Goal: Transaction & Acquisition: Purchase product/service

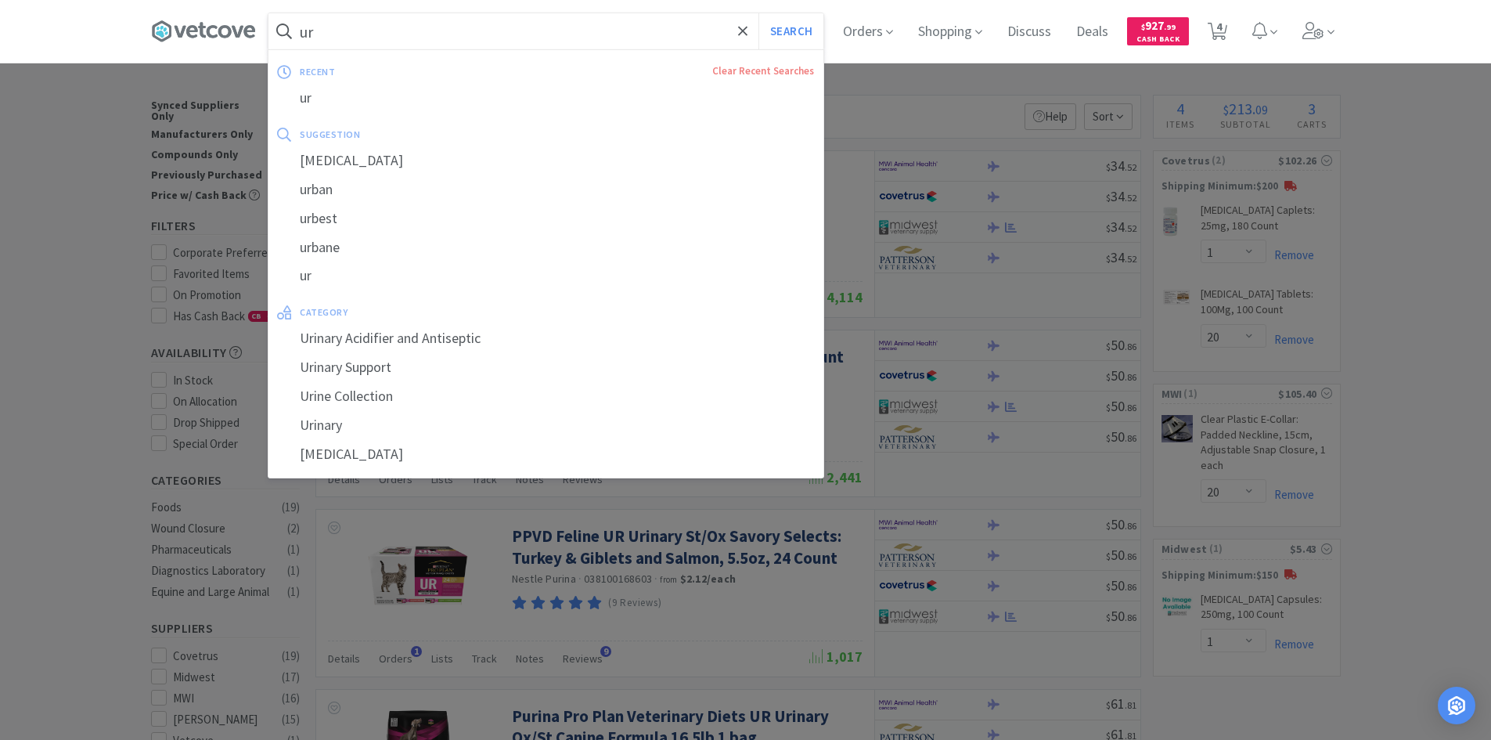
select select "1"
select select "20"
select select "1"
click at [575, 27] on input "ur" at bounding box center [546, 31] width 555 height 36
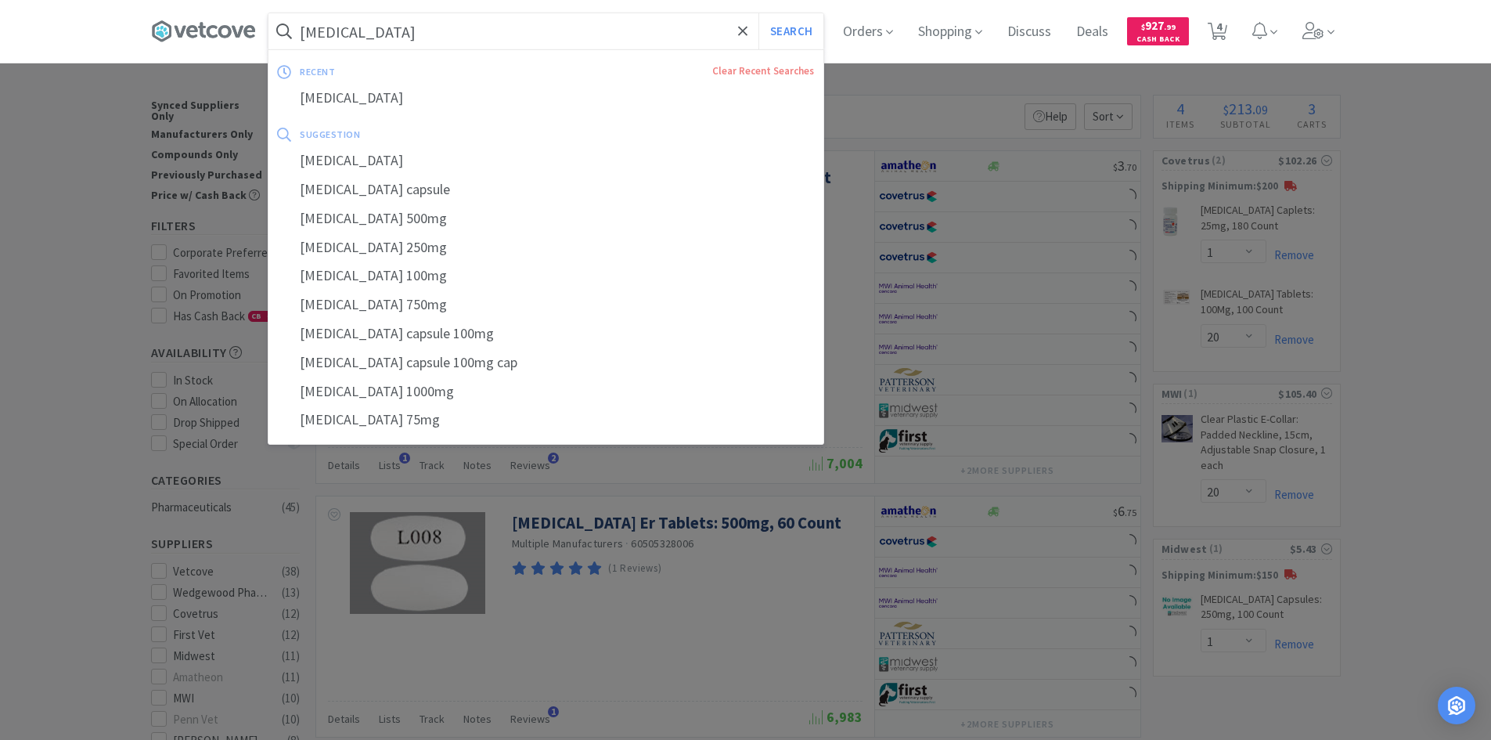
click at [561, 34] on input "[MEDICAL_DATA]" at bounding box center [546, 31] width 555 height 36
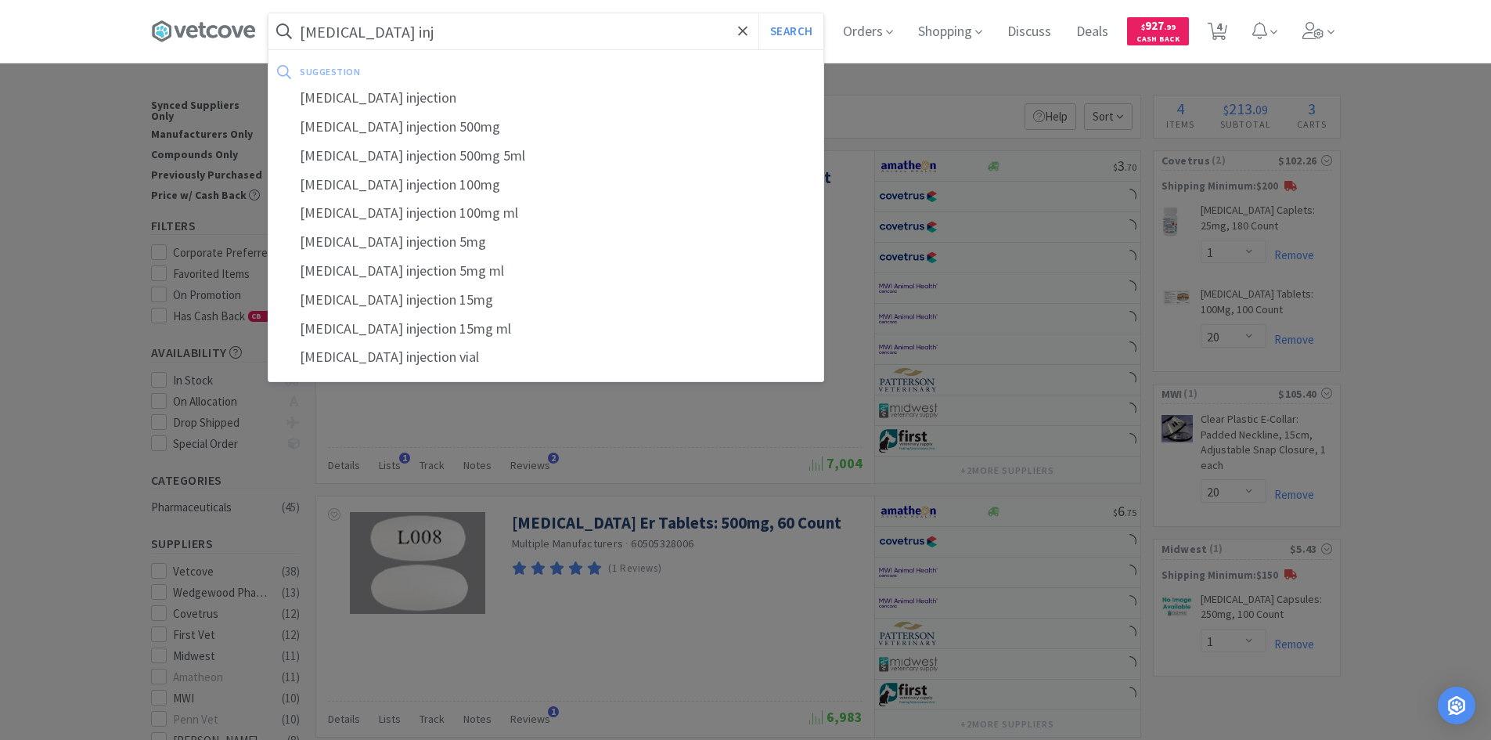
click at [759, 13] on button "Search" at bounding box center [791, 31] width 65 height 36
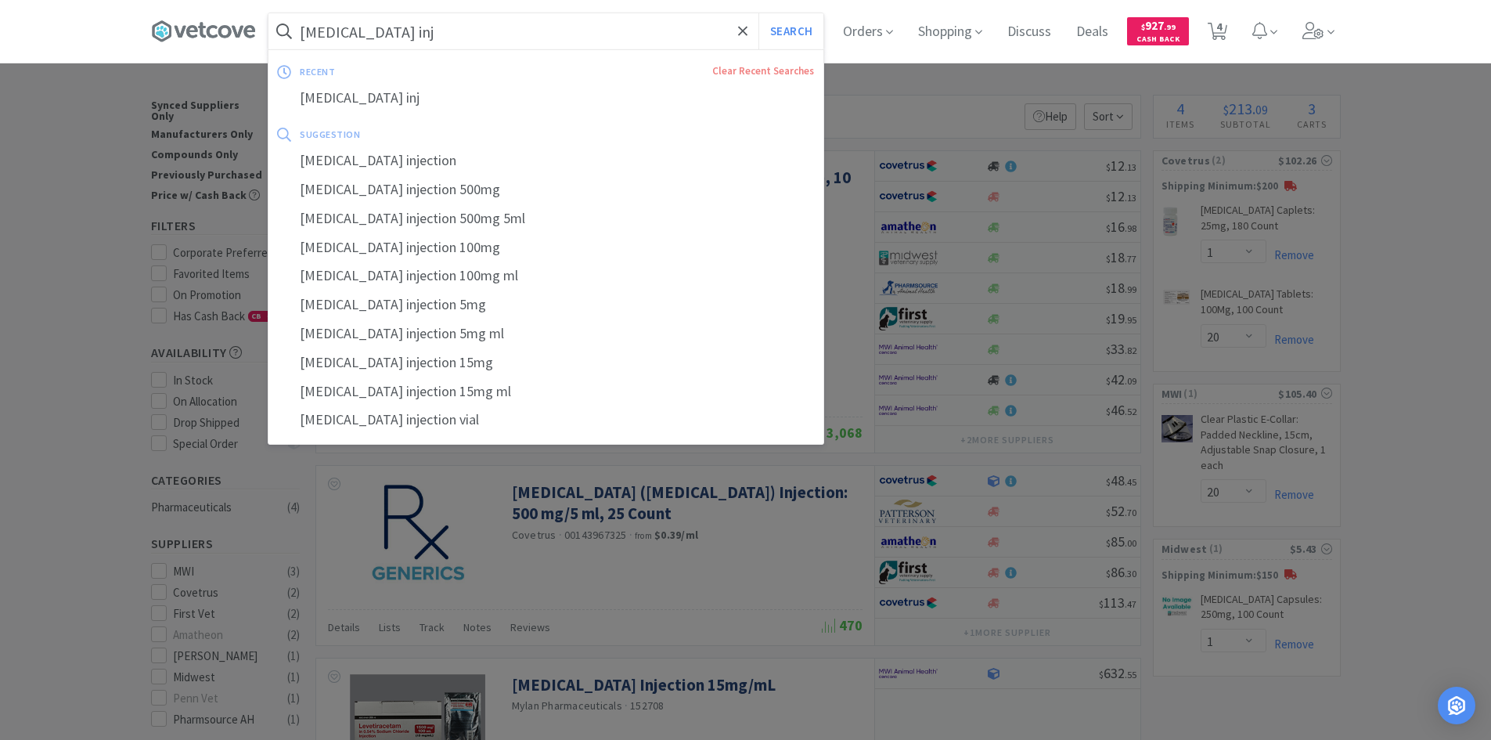
click at [328, 29] on input "[MEDICAL_DATA] inj" at bounding box center [546, 31] width 555 height 36
click at [330, 29] on input "[MEDICAL_DATA] inj" at bounding box center [546, 31] width 555 height 36
drag, startPoint x: 393, startPoint y: 33, endPoint x: 278, endPoint y: 26, distance: 115.3
click at [277, 26] on form "[MEDICAL_DATA] inj Search" at bounding box center [546, 31] width 555 height 36
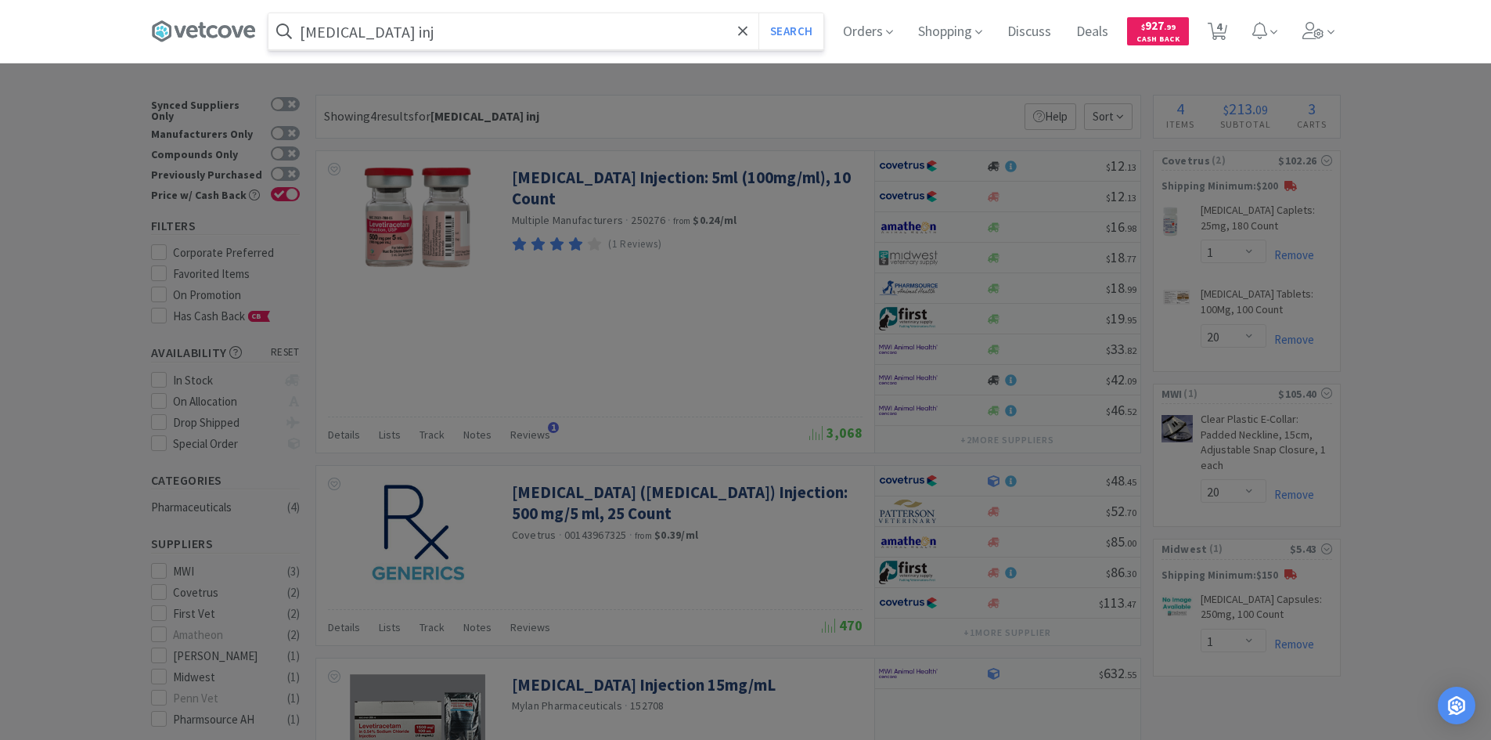
click at [759, 13] on button "Search" at bounding box center [791, 31] width 65 height 36
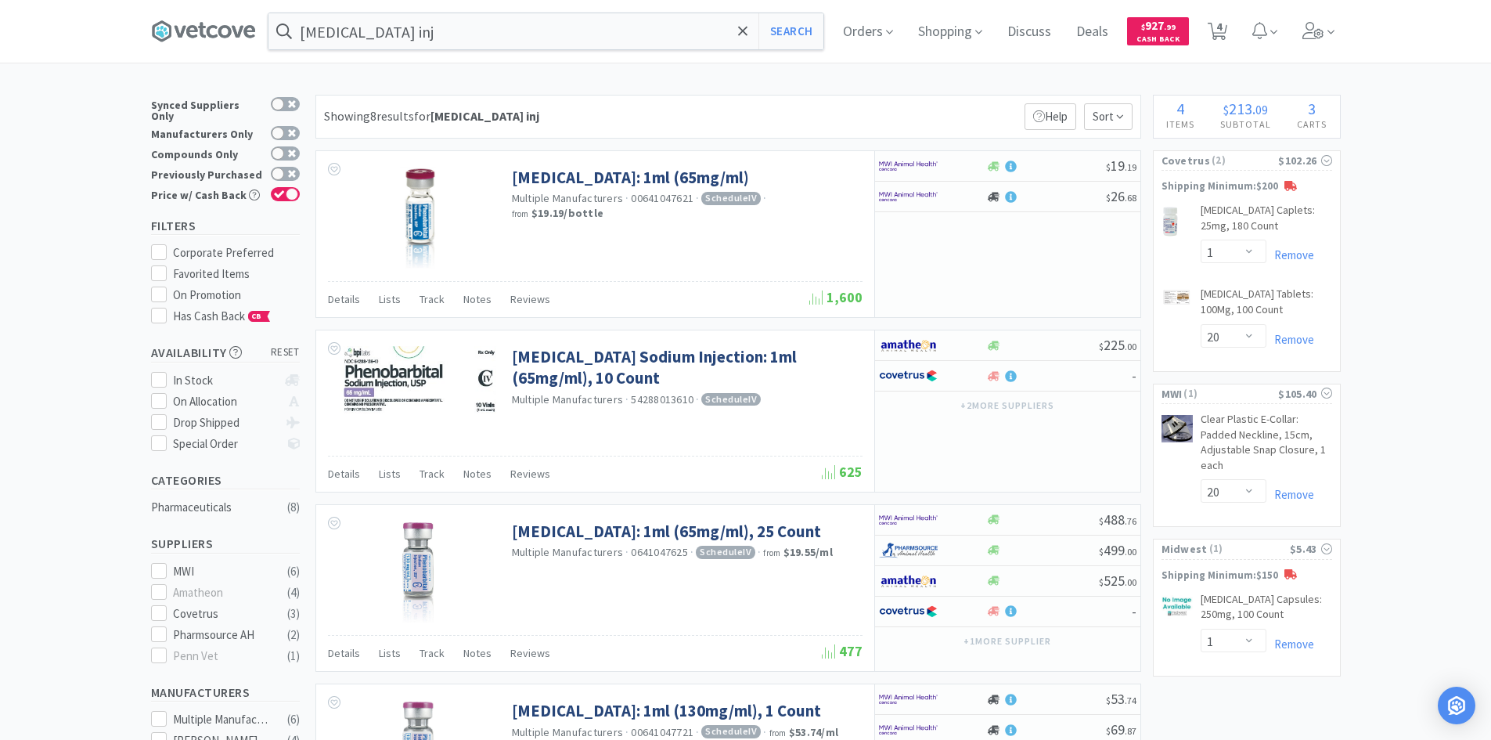
type input "[MEDICAL_DATA] inj"
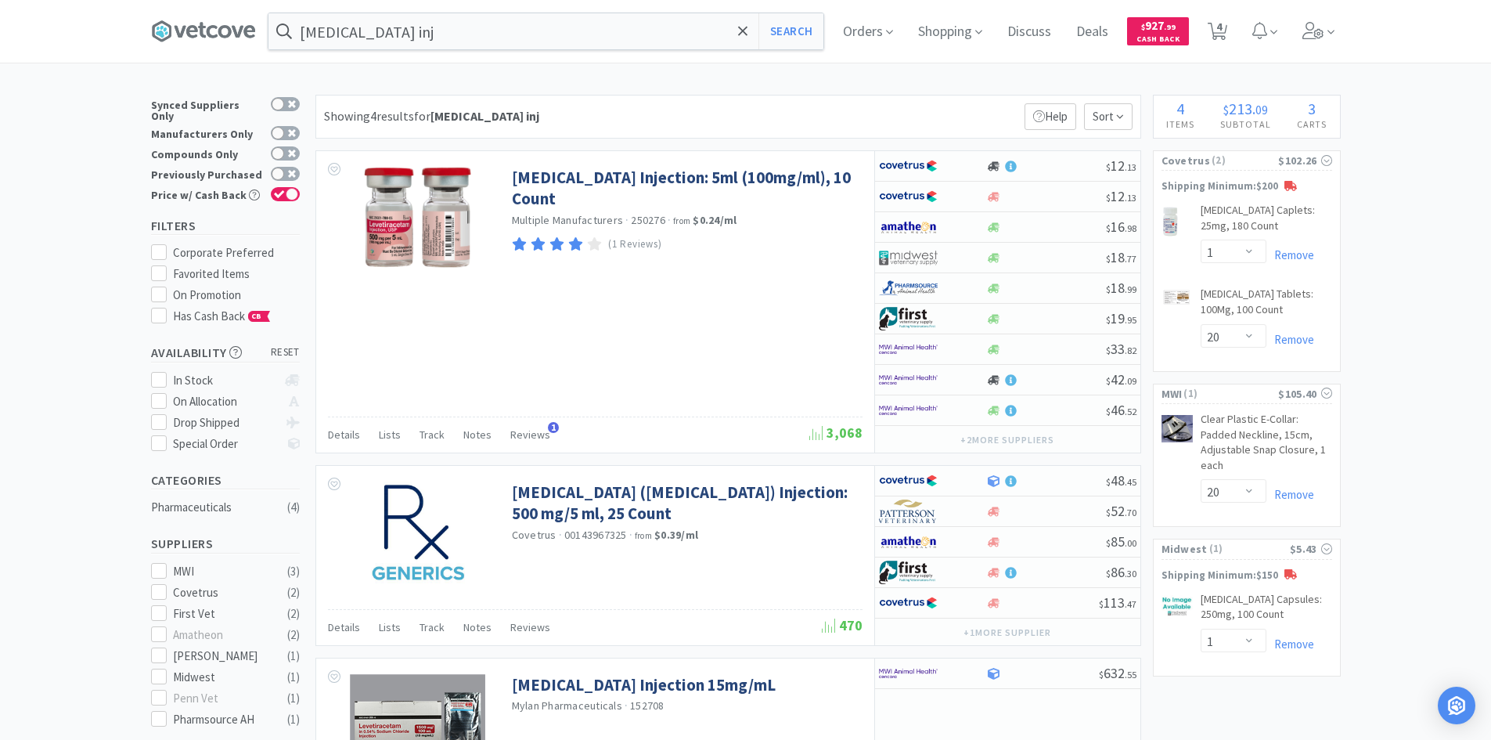
click at [623, 96] on div "Showing 4 results for [MEDICAL_DATA] inj Filters Help Sort" at bounding box center [728, 117] width 826 height 44
